Goal: Task Accomplishment & Management: Manage account settings

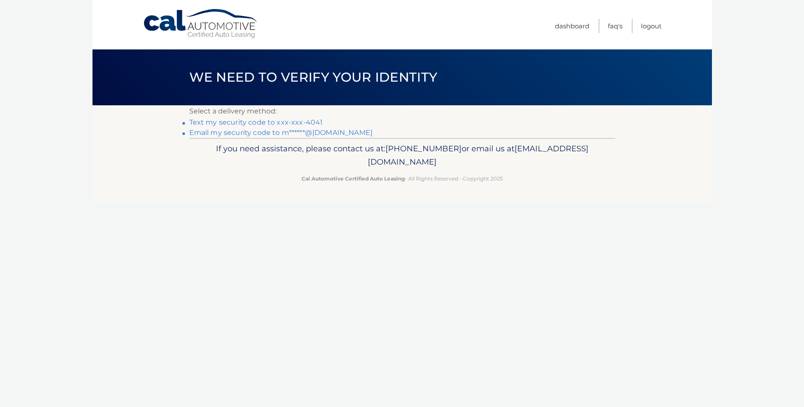
click at [273, 123] on link "Text my security code to xxx-xxx-4041" at bounding box center [256, 122] width 134 height 8
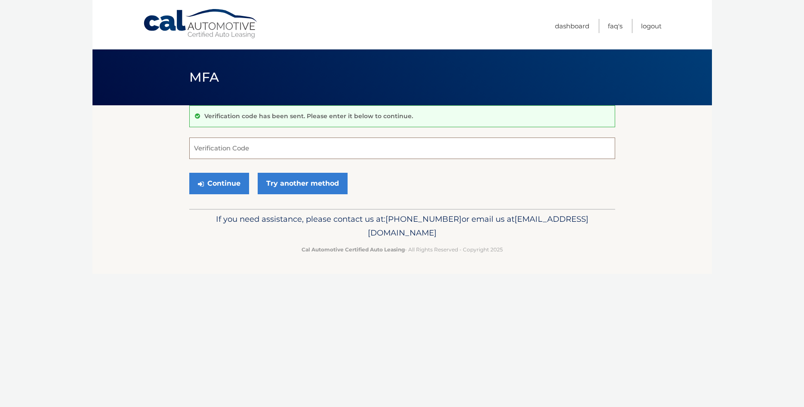
click at [270, 148] on input "Verification Code" at bounding box center [402, 149] width 426 height 22
type input "178114"
click at [234, 184] on button "Continue" at bounding box center [219, 184] width 60 height 22
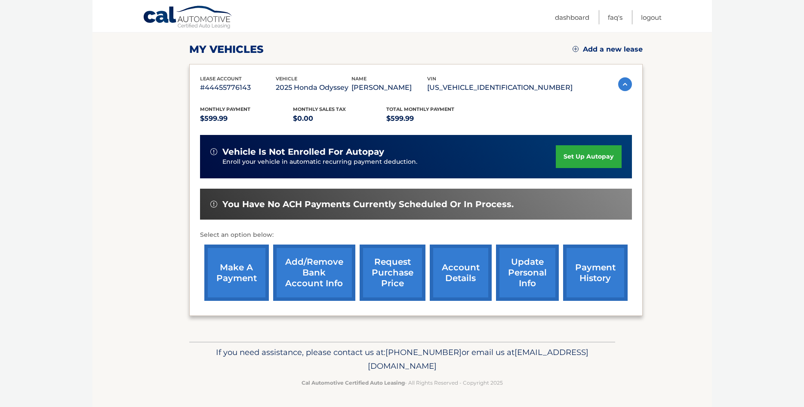
scroll to position [135, 0]
click at [238, 256] on link "make a payment" at bounding box center [236, 273] width 65 height 56
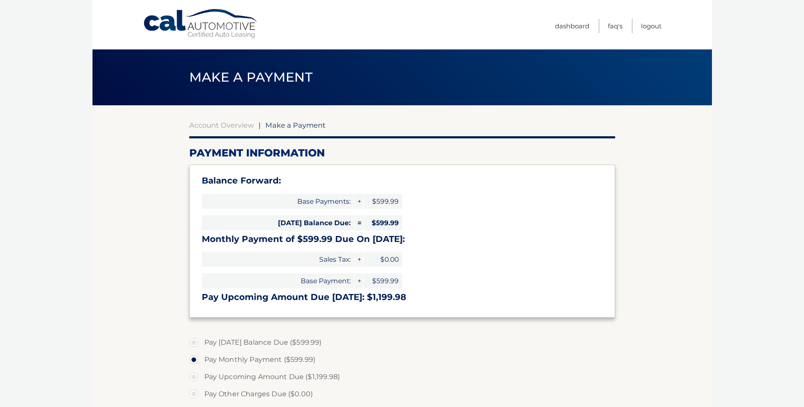
select select "YjNiMzM2M2UtNGZmNi00OWNhLWE1YzctNmRhOGM2YTFkNjll"
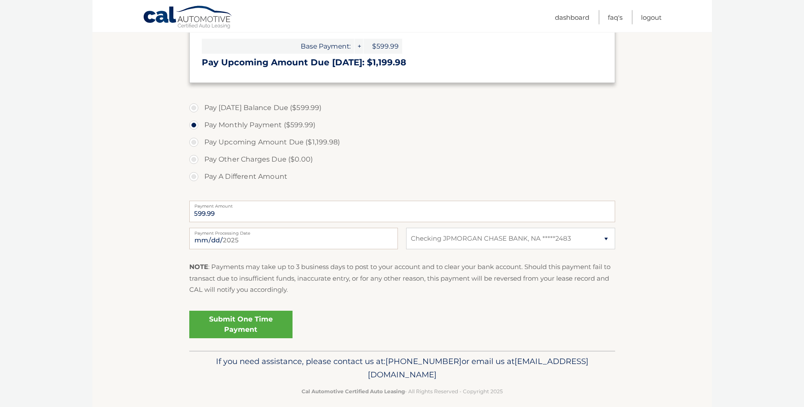
scroll to position [244, 0]
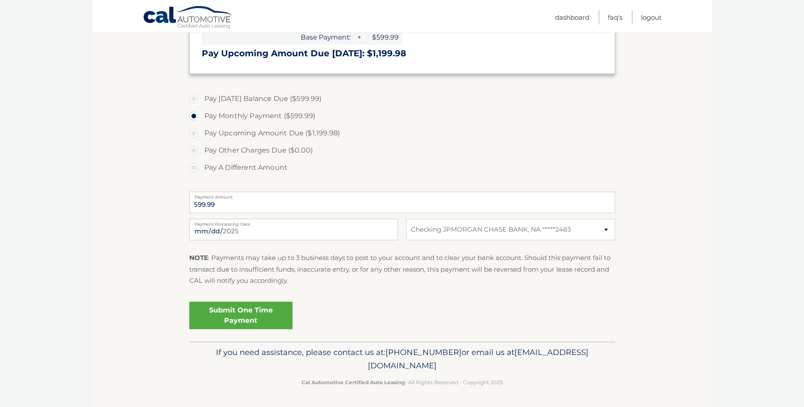
click at [223, 309] on link "Submit One Time Payment" at bounding box center [240, 316] width 103 height 28
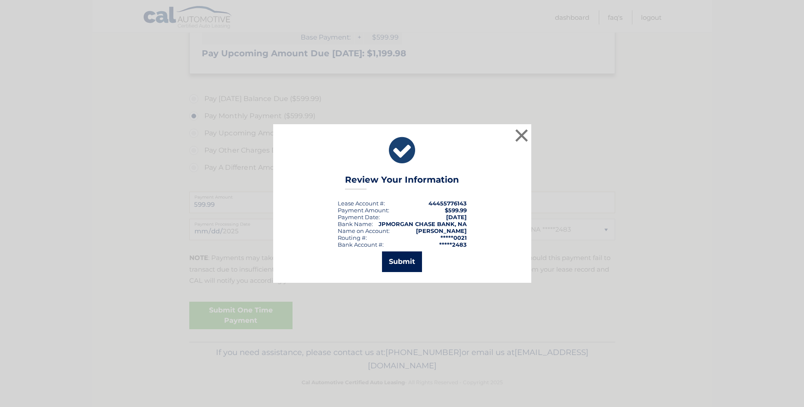
click at [396, 260] on button "Submit" at bounding box center [402, 262] width 40 height 21
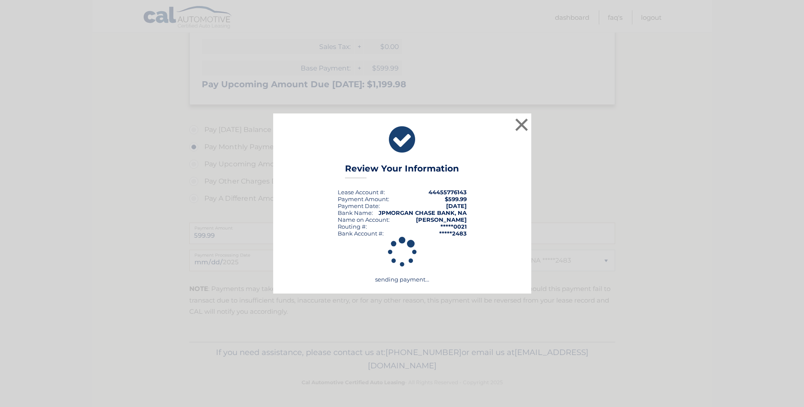
scroll to position [213, 0]
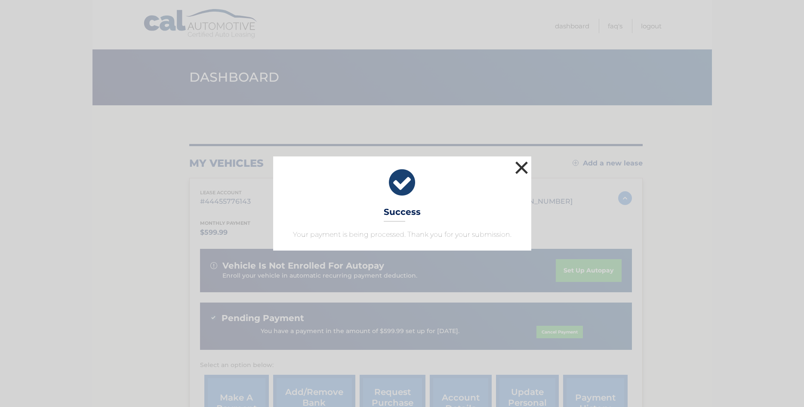
click at [526, 167] on button "×" at bounding box center [521, 167] width 17 height 17
